Goal: Transaction & Acquisition: Book appointment/travel/reservation

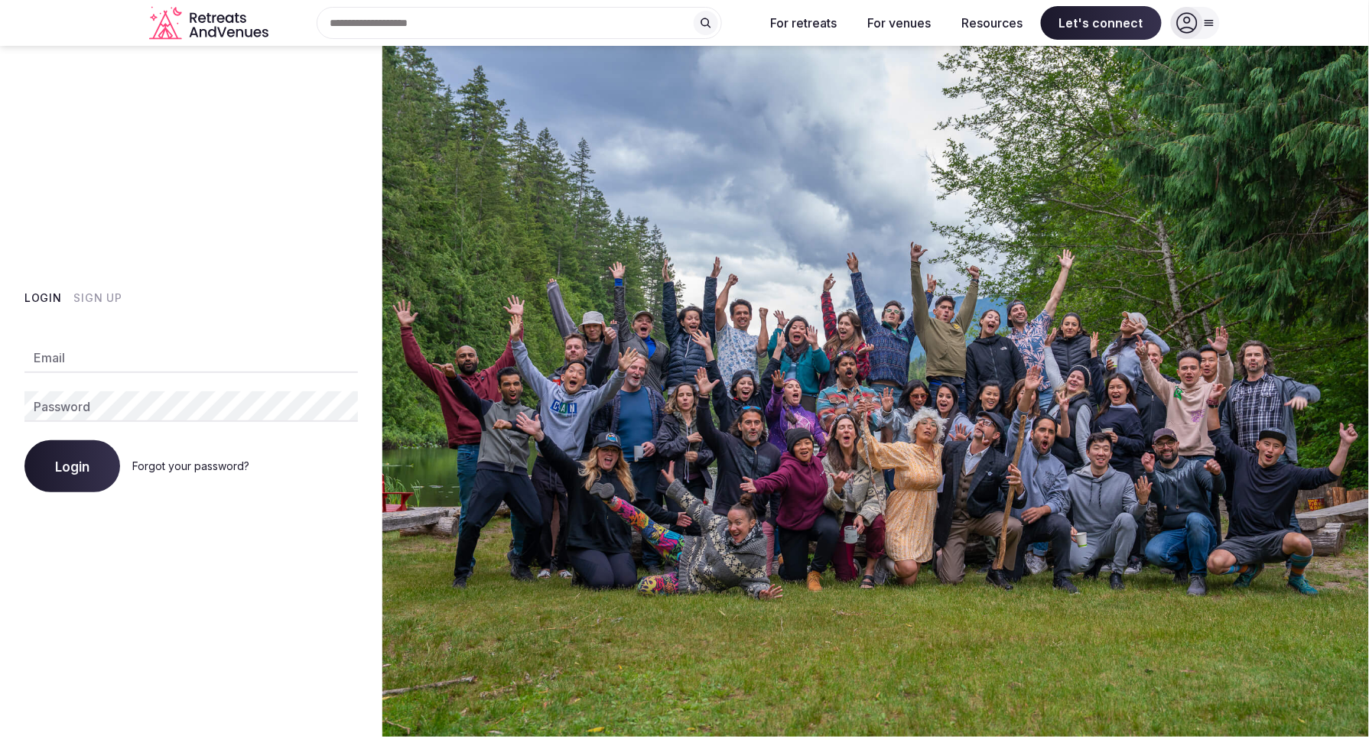
click at [173, 371] on input "Email" at bounding box center [190, 358] width 333 height 31
type input "**********"
click at [80, 472] on span "Login" at bounding box center [72, 466] width 34 height 15
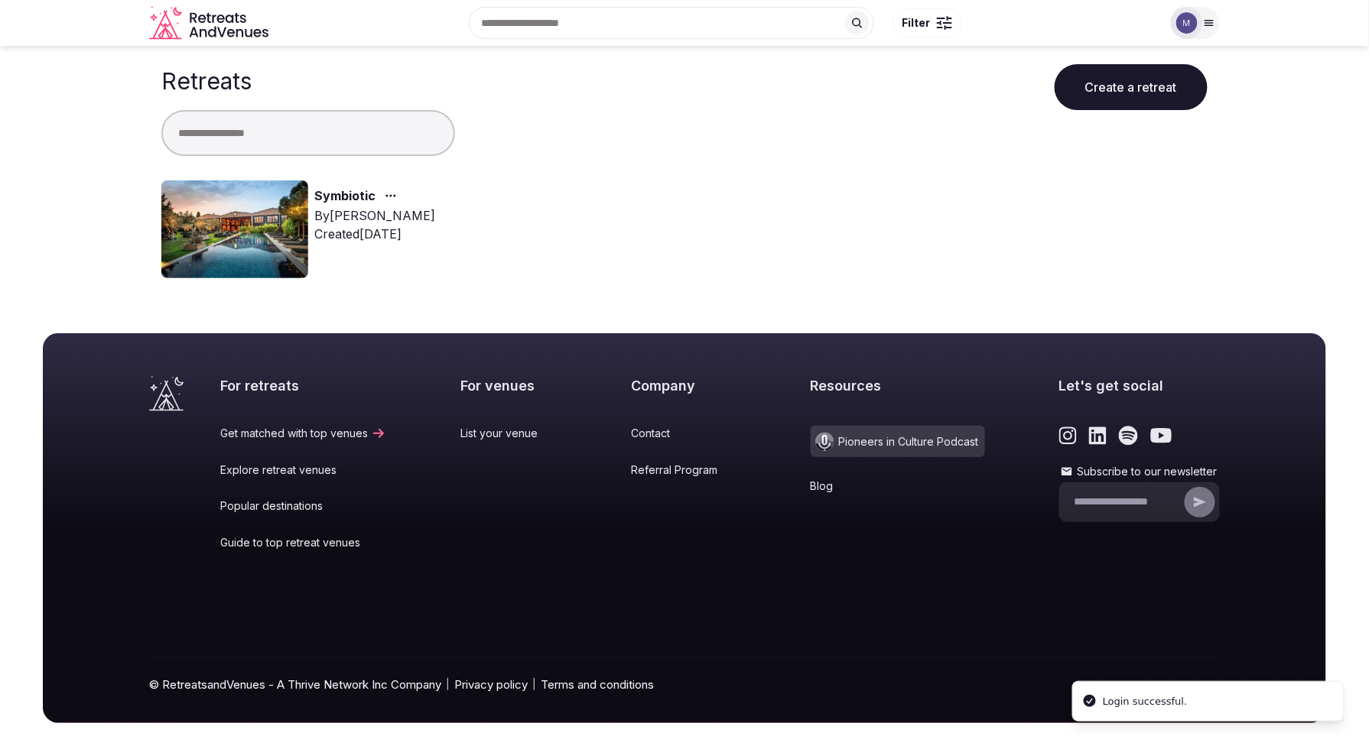
click at [334, 193] on link "Symbiotic" at bounding box center [344, 197] width 61 height 20
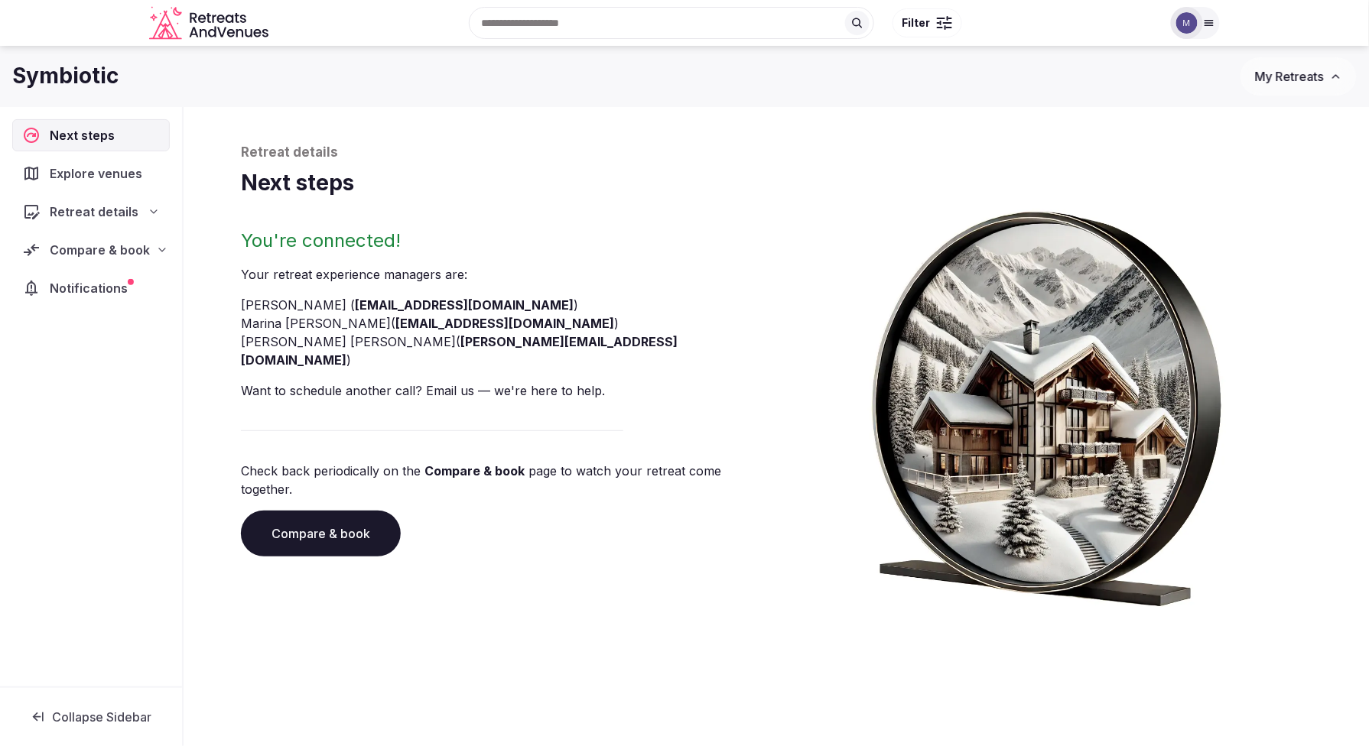
click at [141, 250] on span "Compare & book" at bounding box center [100, 250] width 100 height 18
click at [125, 351] on span "Proposals received (5)" at bounding box center [97, 350] width 120 height 15
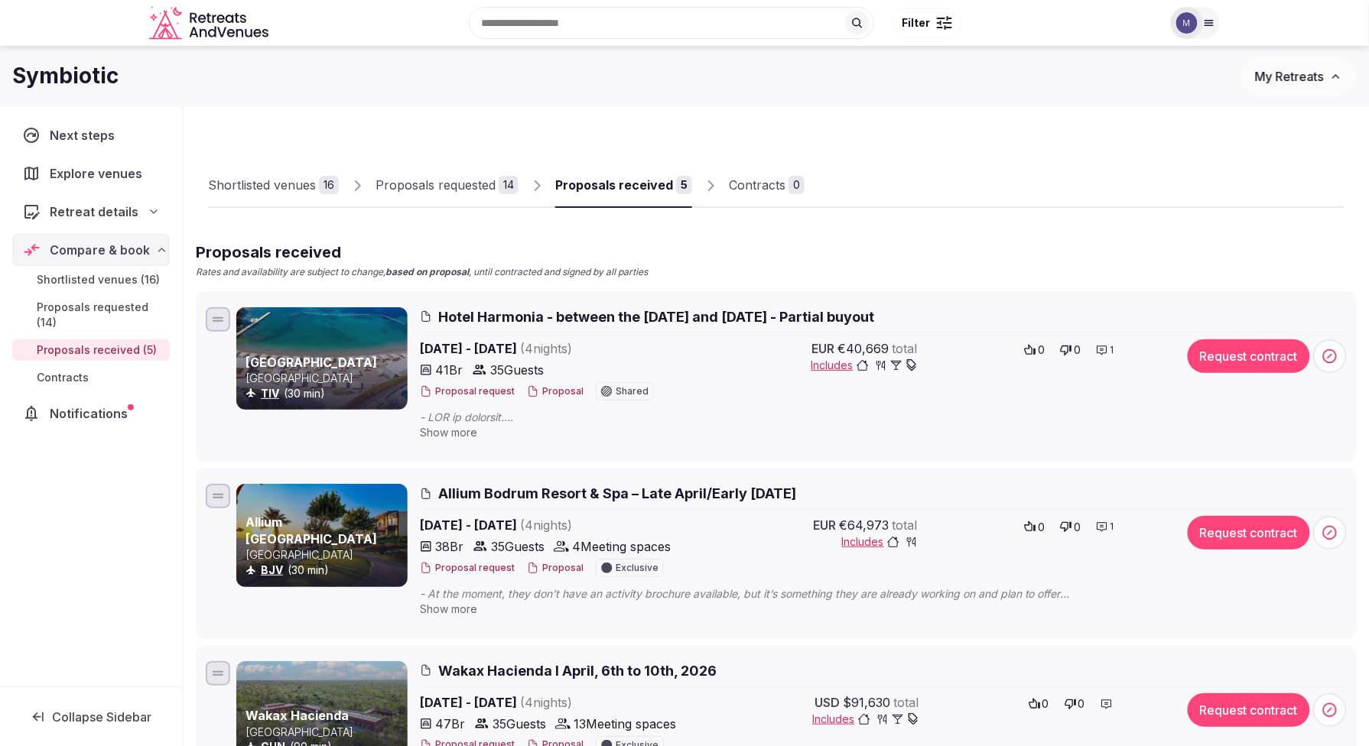
click at [556, 393] on button "Proposal" at bounding box center [555, 391] width 57 height 13
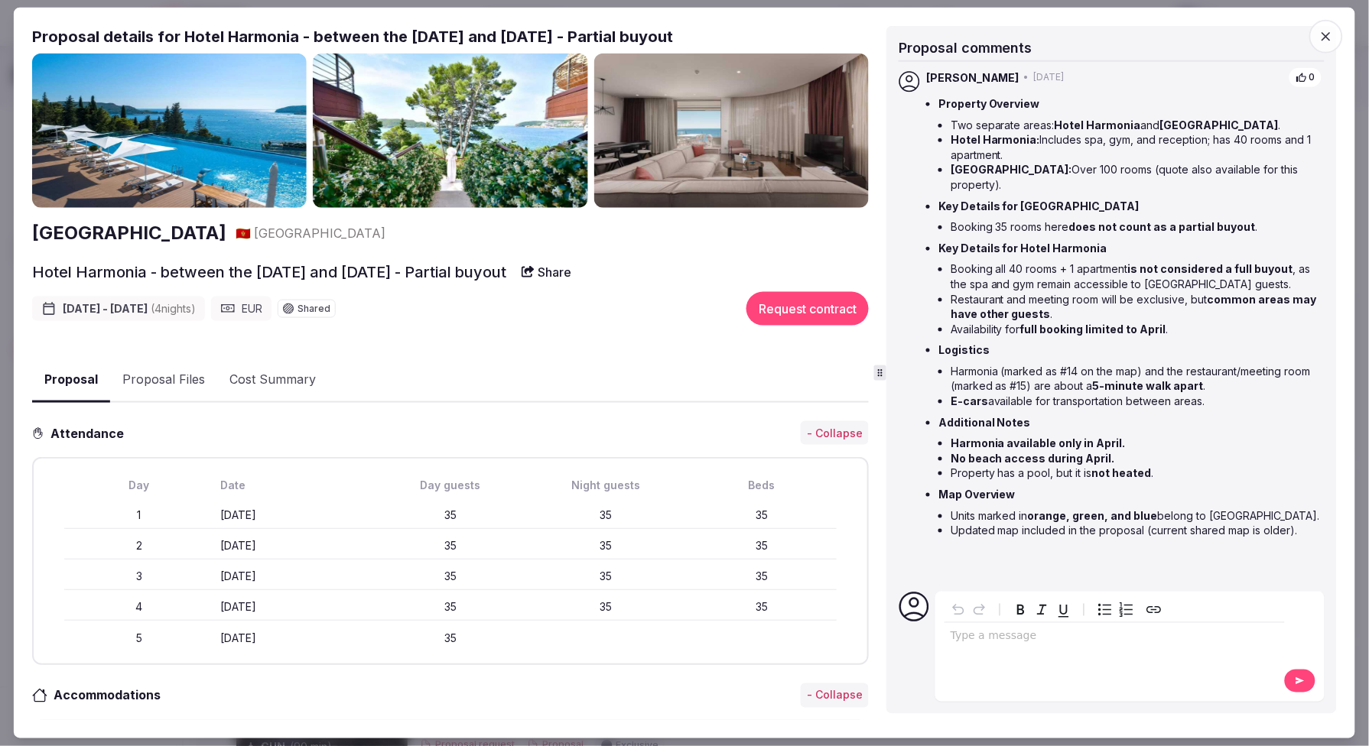
click at [172, 153] on img at bounding box center [169, 131] width 274 height 154
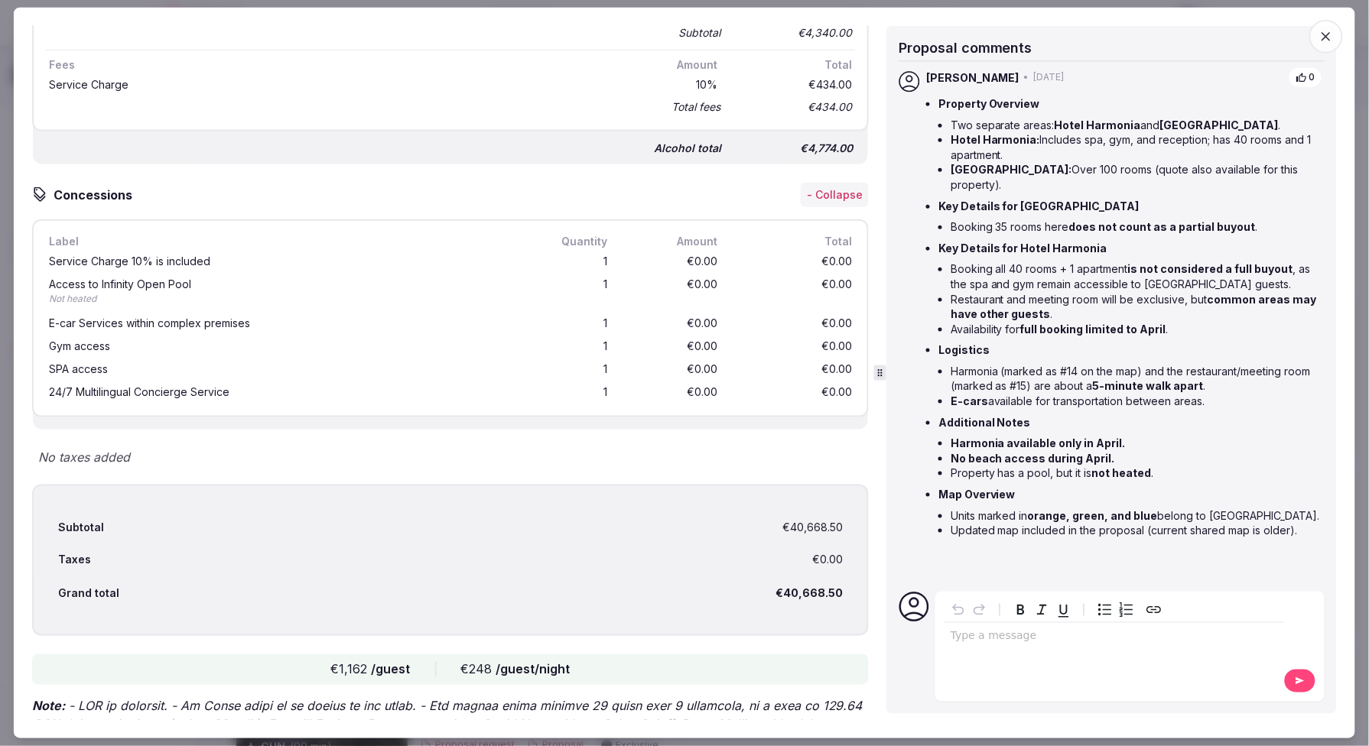
scroll to position [2899, 0]
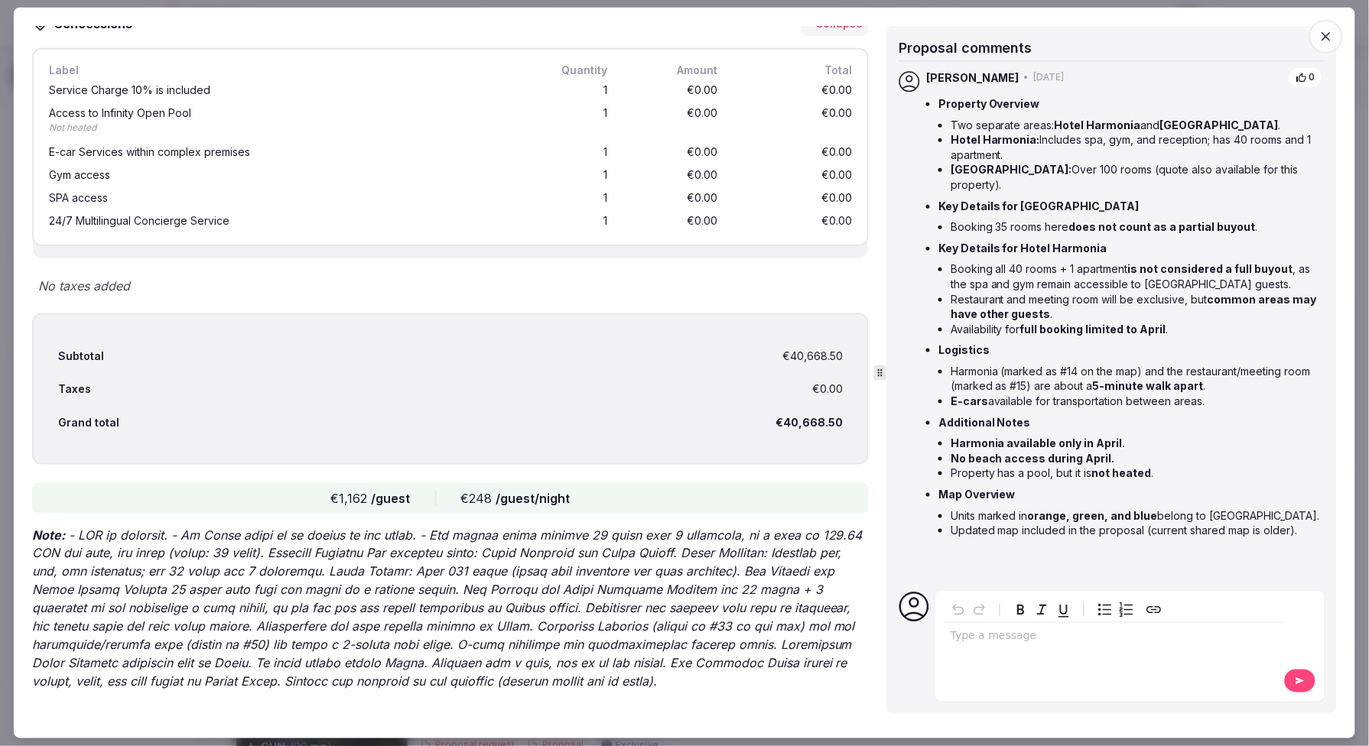
click at [1327, 38] on icon "button" at bounding box center [1325, 36] width 15 height 15
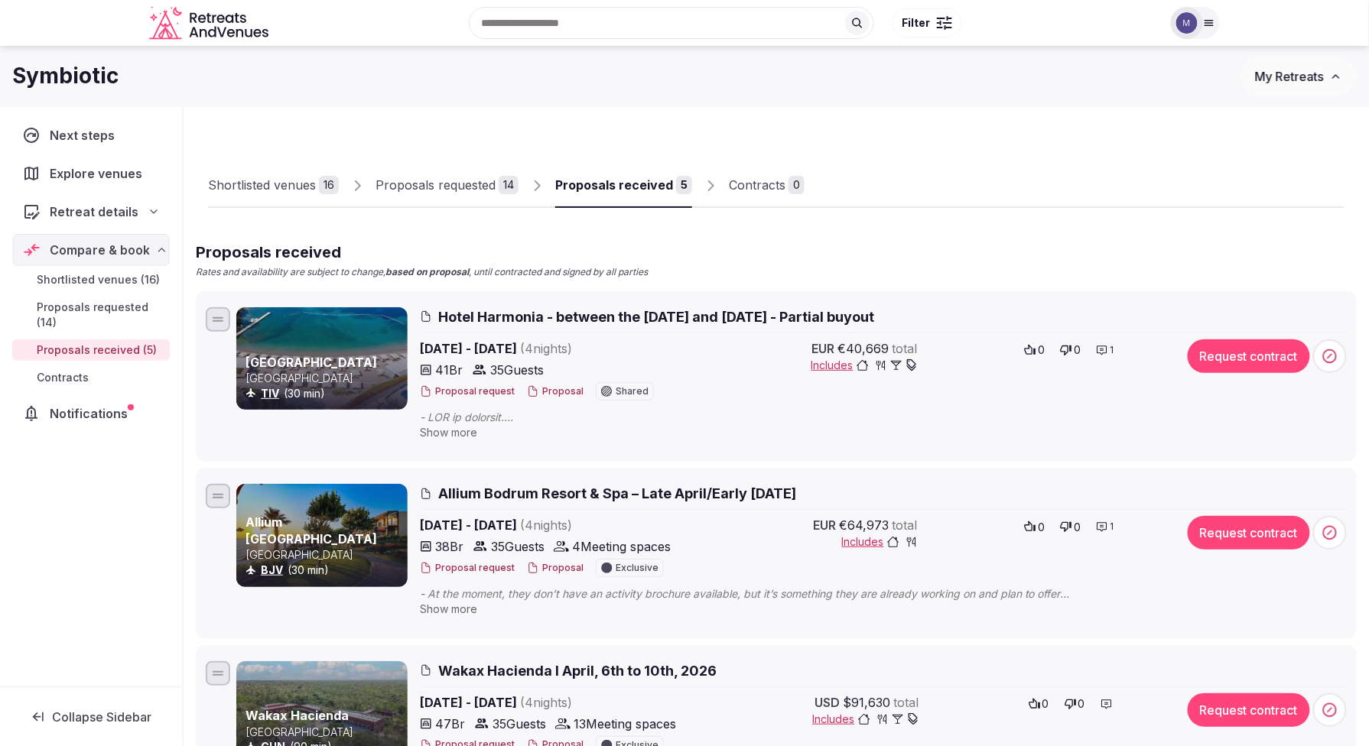
click at [570, 314] on span "Hotel Harmonia - between the [DATE] and [DATE] - Partial buyout" at bounding box center [656, 316] width 436 height 19
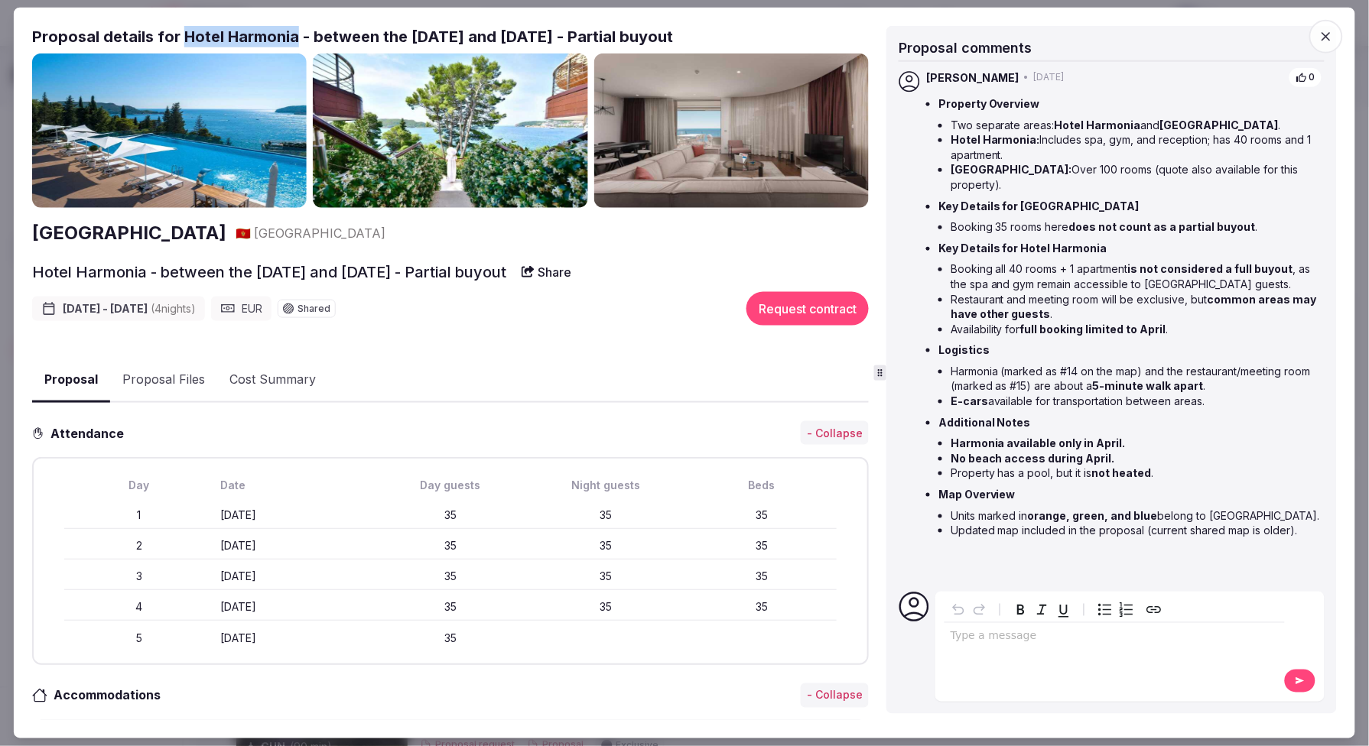
drag, startPoint x: 182, startPoint y: 34, endPoint x: 294, endPoint y: 34, distance: 111.6
click at [294, 34] on h2 "Proposal details for Hotel Harmonia - between the [DATE] and [DATE] - Partial b…" at bounding box center [450, 36] width 836 height 21
copy h2 "Hotel Harmonia"
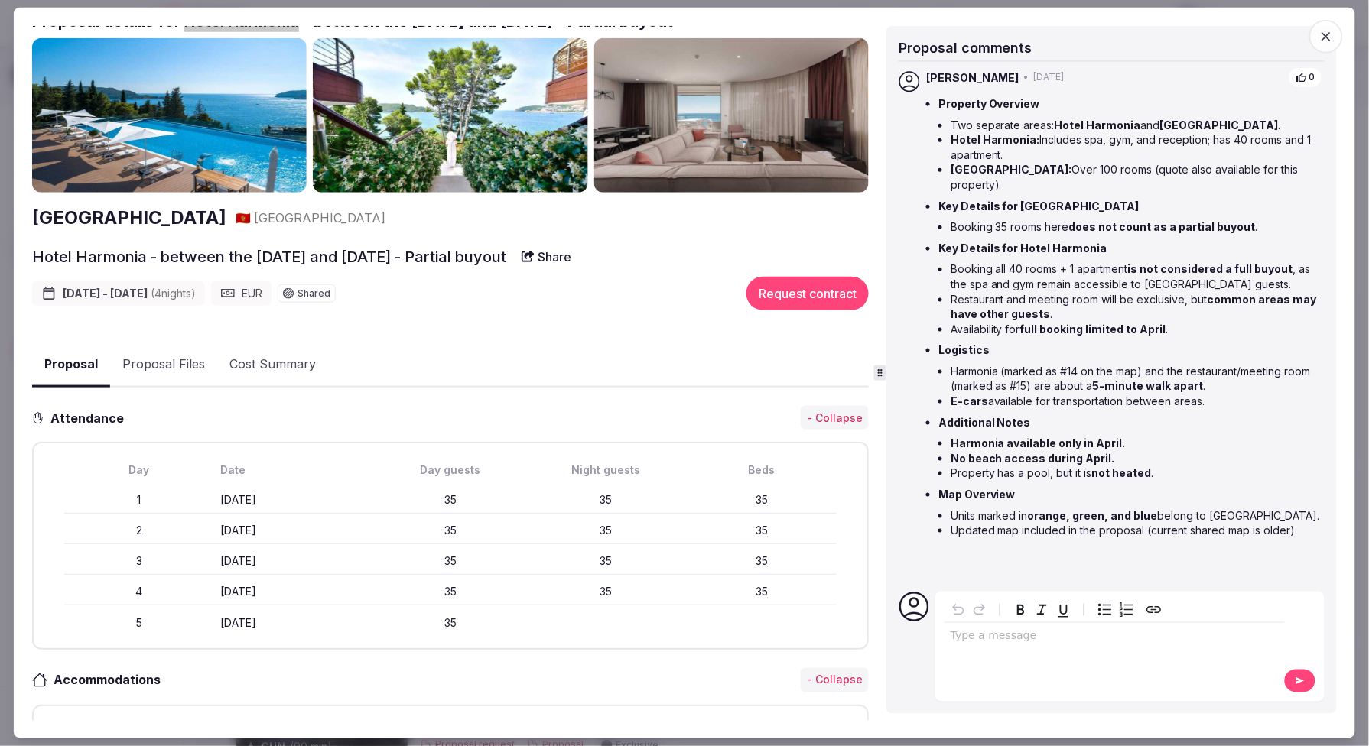
scroll to position [20, 0]
